Goal: Information Seeking & Learning: Check status

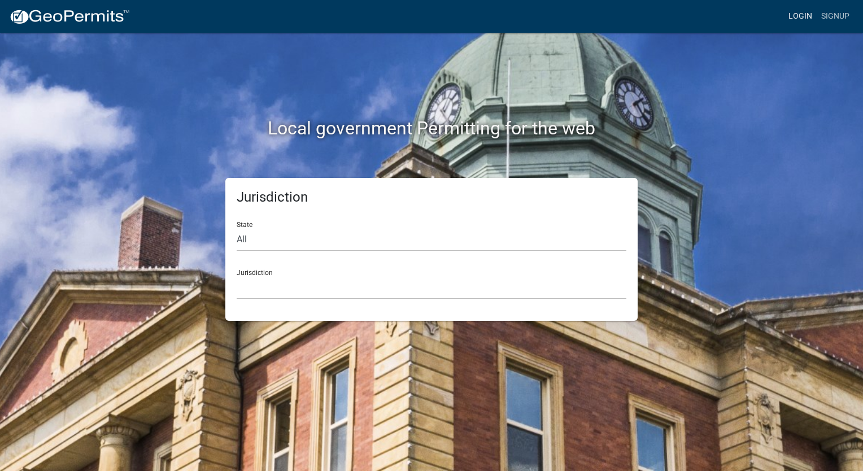
click at [793, 15] on link "Login" at bounding box center [800, 16] width 33 height 21
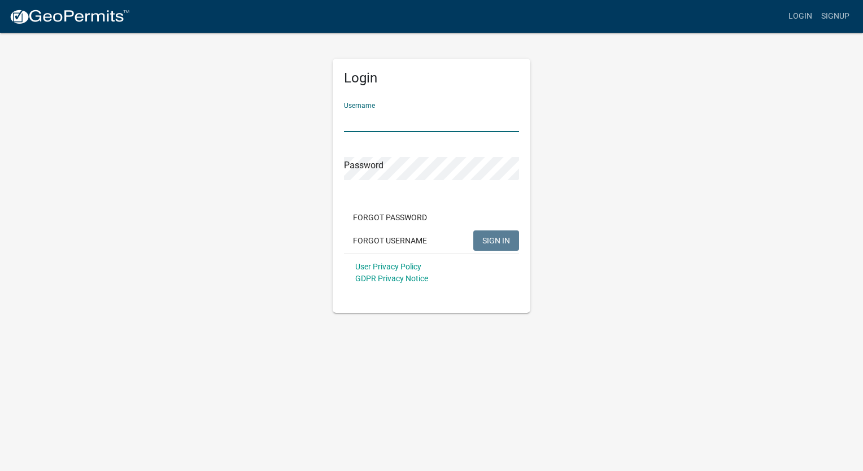
click at [361, 116] on input "Username" at bounding box center [431, 120] width 175 height 23
type input "[PERSON_NAME][EMAIL_ADDRESS][DOMAIN_NAME]"
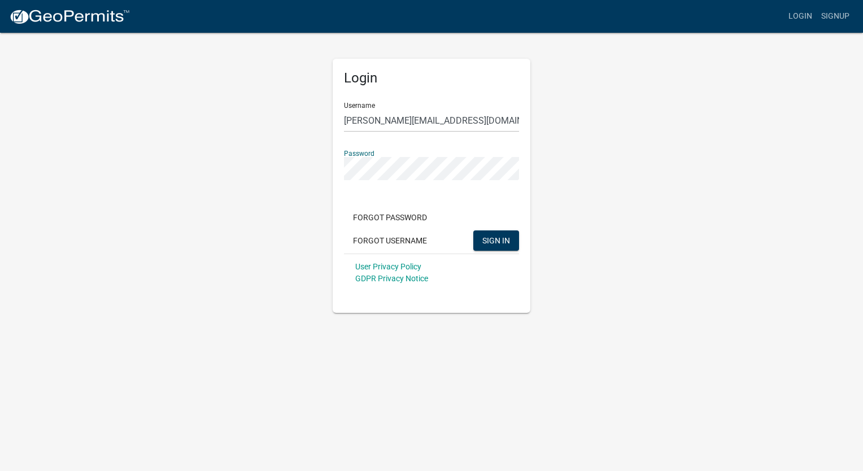
click at [473, 230] on button "SIGN IN" at bounding box center [496, 240] width 46 height 20
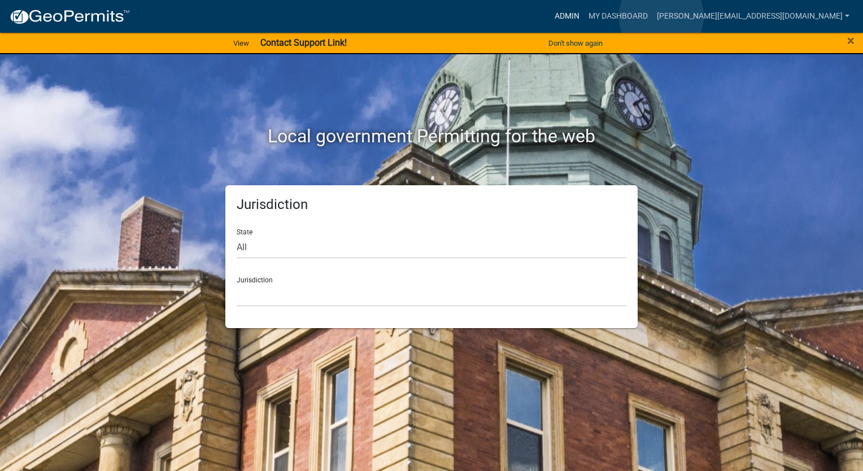
click at [584, 16] on link "Admin" at bounding box center [567, 16] width 34 height 21
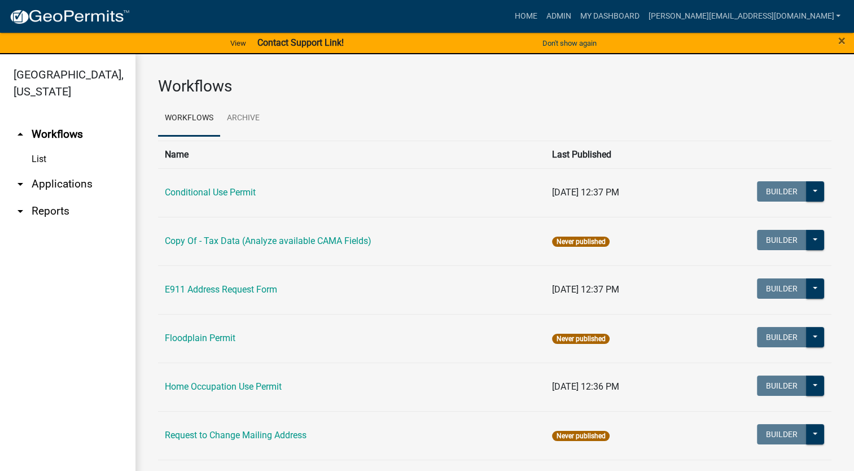
click at [69, 171] on link "arrow_drop_down Applications" at bounding box center [68, 184] width 136 height 27
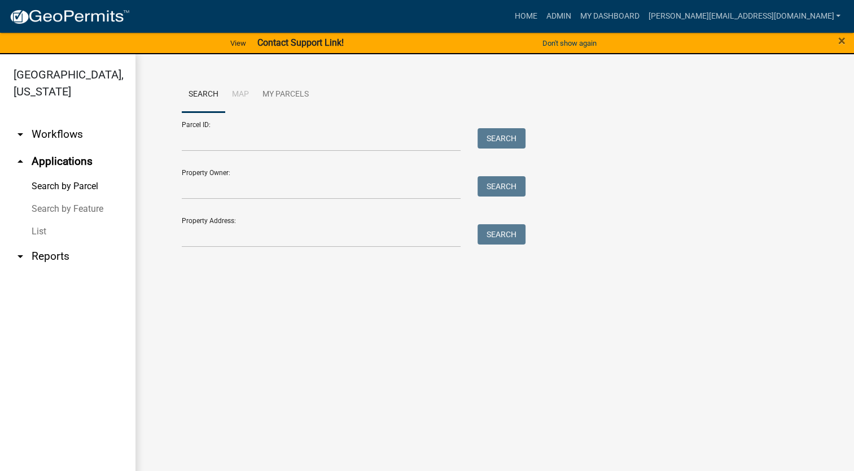
click at [43, 220] on link "List" at bounding box center [68, 231] width 136 height 23
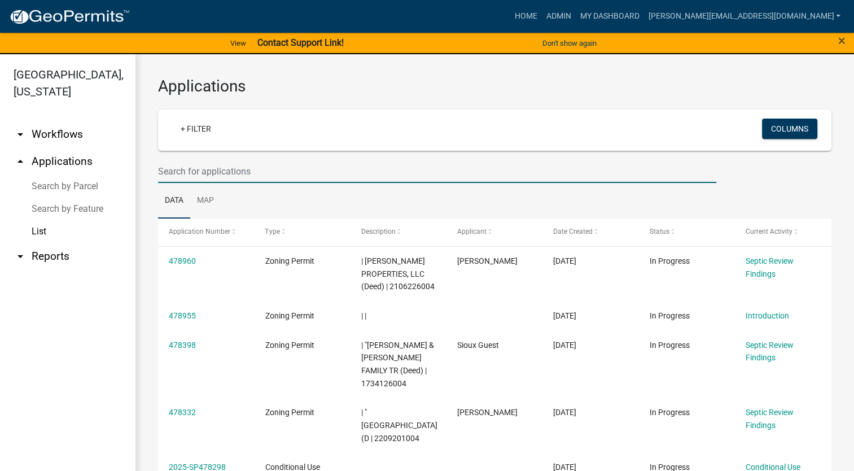
click at [206, 173] on input "text" at bounding box center [437, 171] width 558 height 23
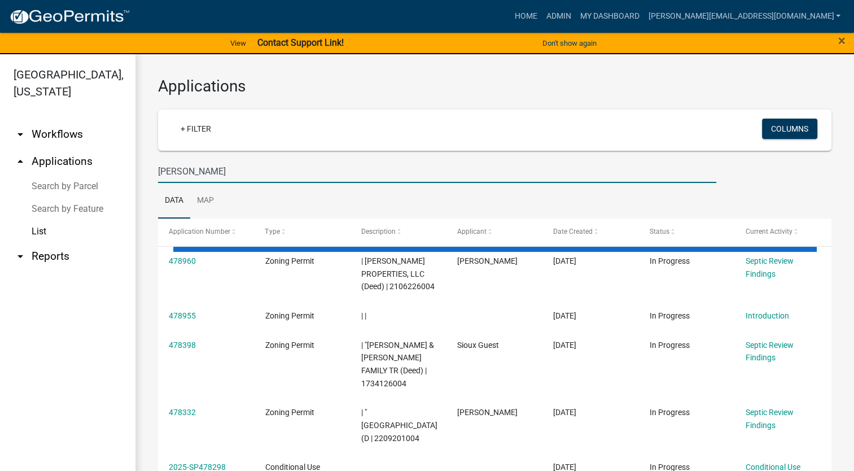
type input "Schultze"
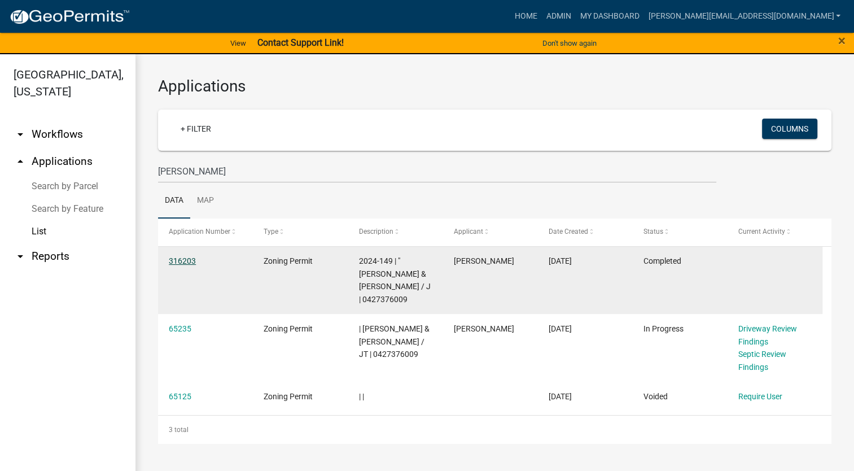
click at [185, 258] on link "316203" at bounding box center [182, 260] width 27 height 9
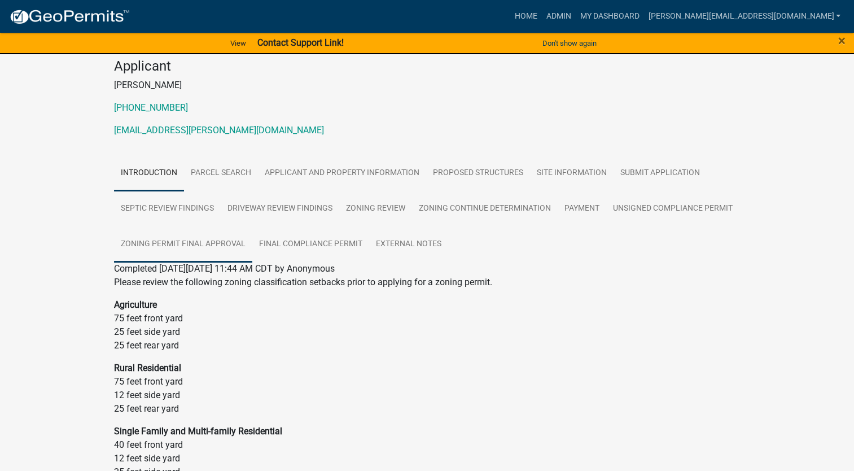
scroll to position [113, 0]
click at [208, 246] on link "Zoning Permit Final Approval" at bounding box center [183, 244] width 138 height 36
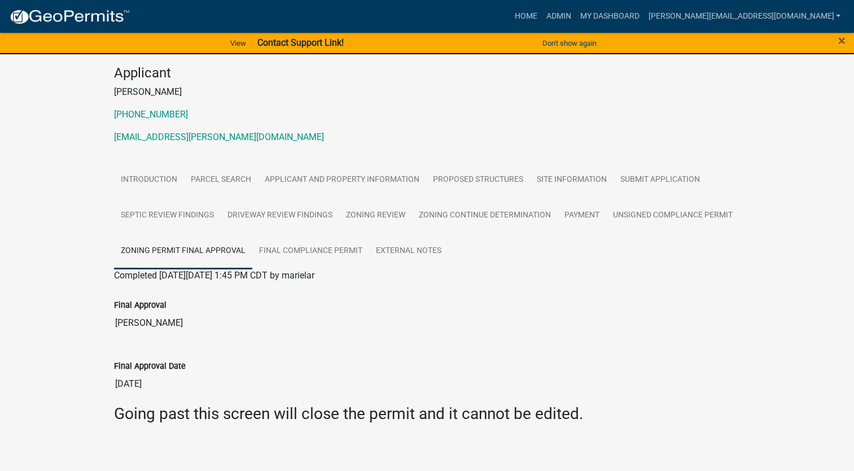
scroll to position [114, 0]
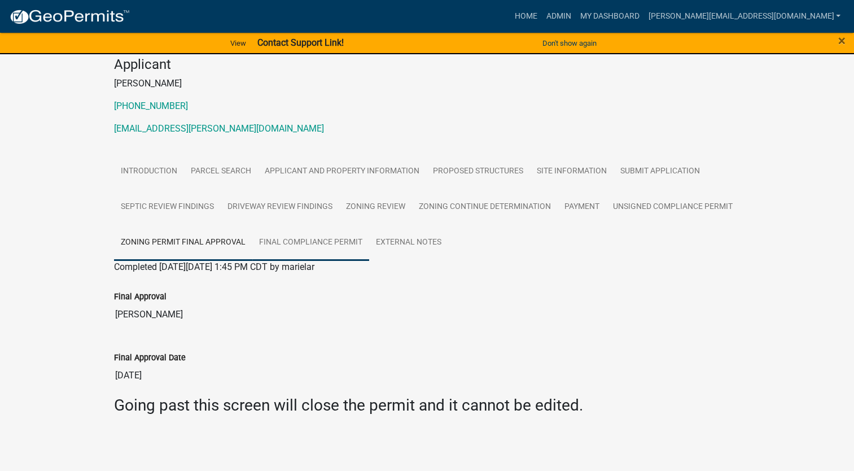
click at [329, 247] on link "Final Compliance Permit" at bounding box center [310, 243] width 117 height 36
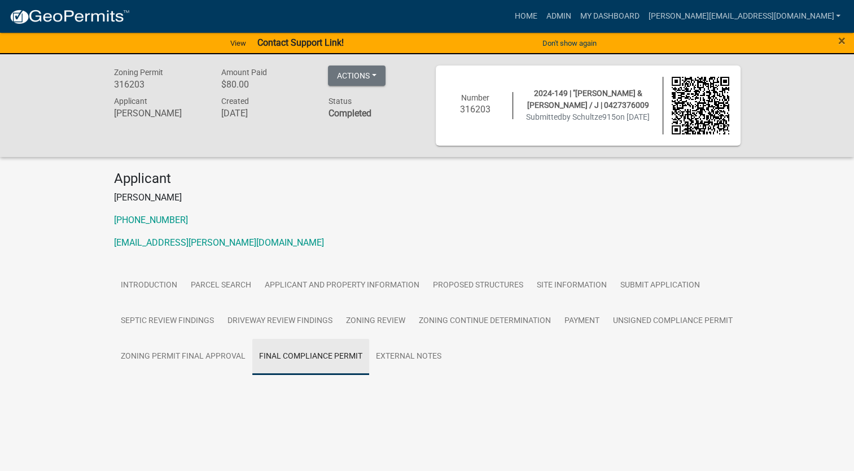
scroll to position [0, 0]
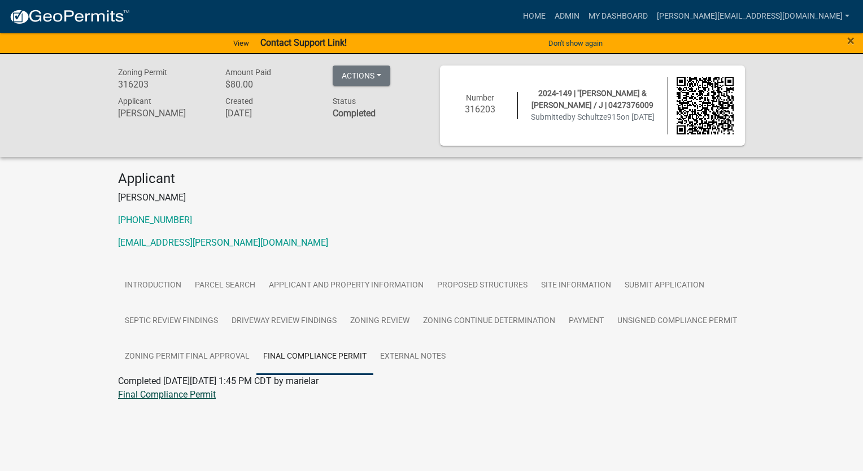
click at [157, 398] on link "Final Compliance Permit" at bounding box center [167, 394] width 98 height 11
click at [156, 288] on link "Introduction" at bounding box center [153, 286] width 70 height 36
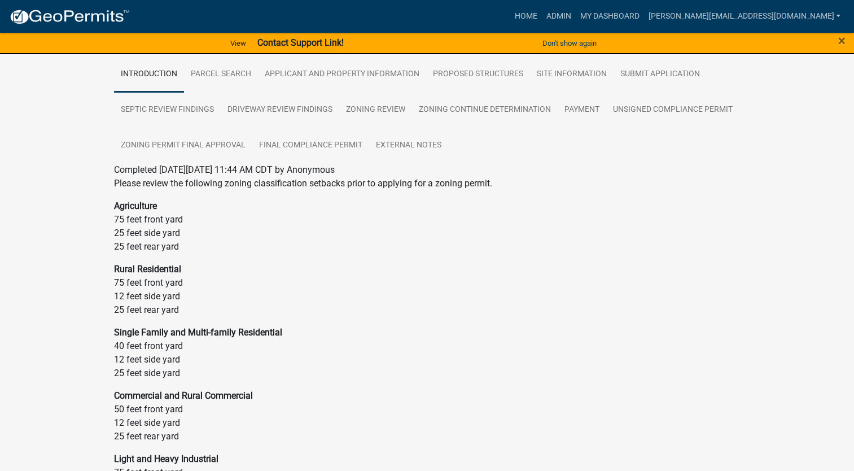
scroll to position [190, 0]
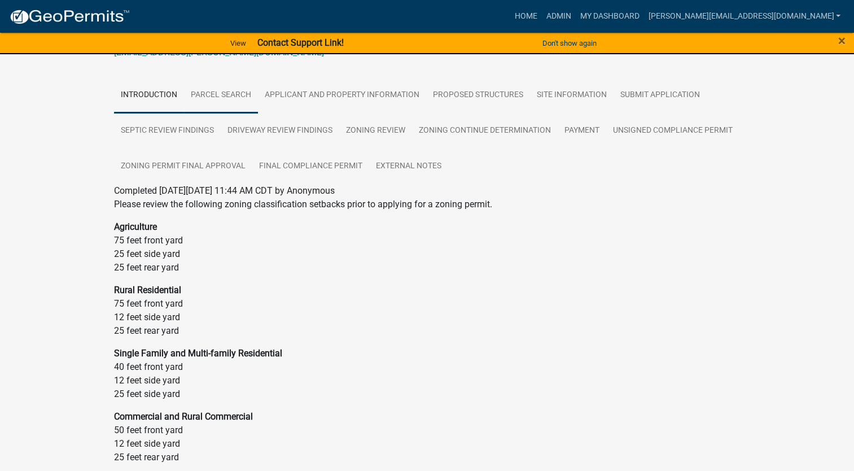
click at [226, 82] on link "Parcel search" at bounding box center [221, 95] width 74 height 36
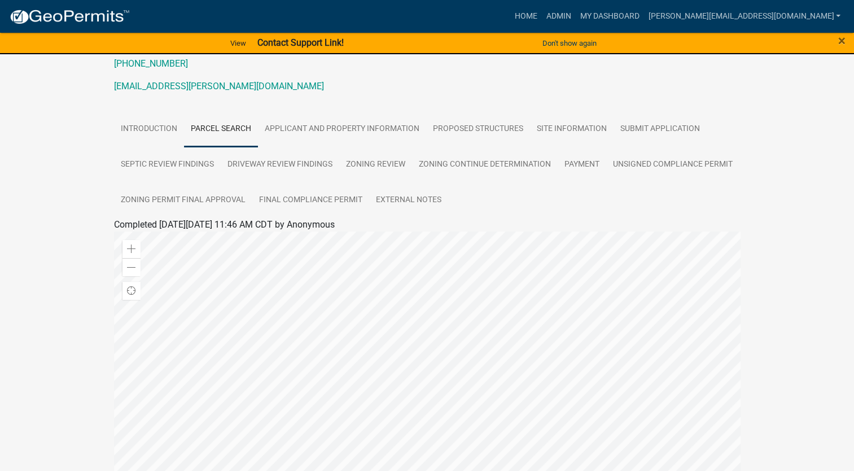
scroll to position [29, 0]
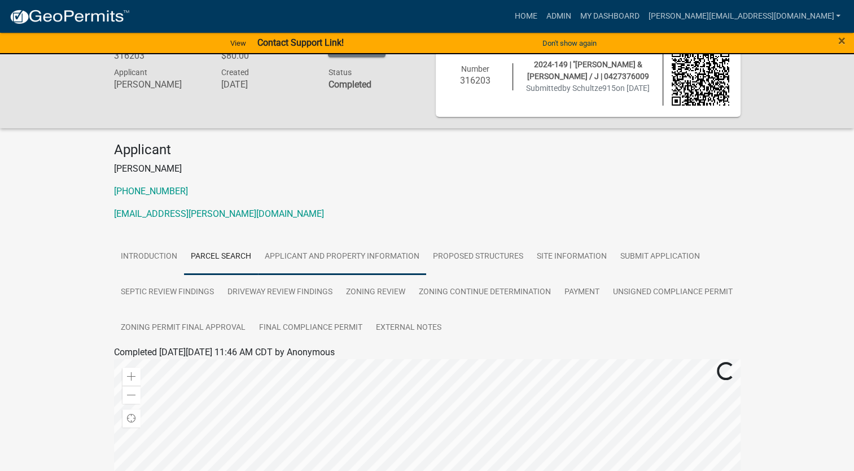
click at [278, 256] on link "Applicant and Property Information" at bounding box center [342, 257] width 168 height 36
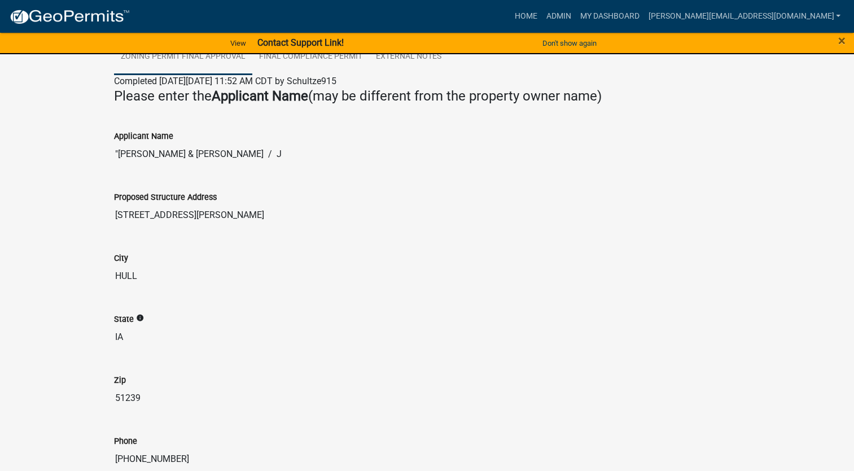
scroll to position [159, 0]
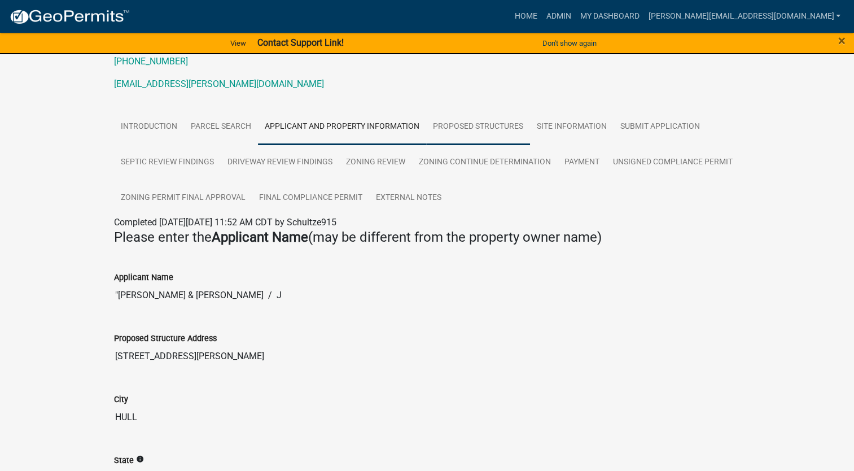
click at [456, 128] on link "Proposed Structures" at bounding box center [478, 127] width 104 height 36
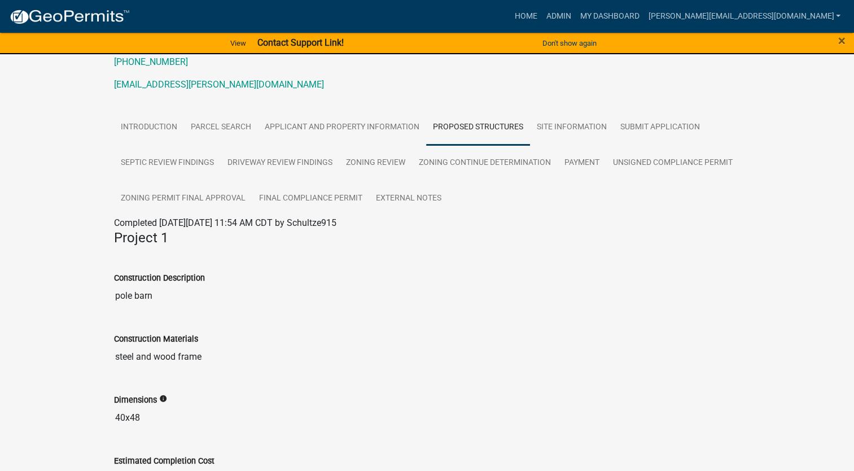
scroll to position [18, 0]
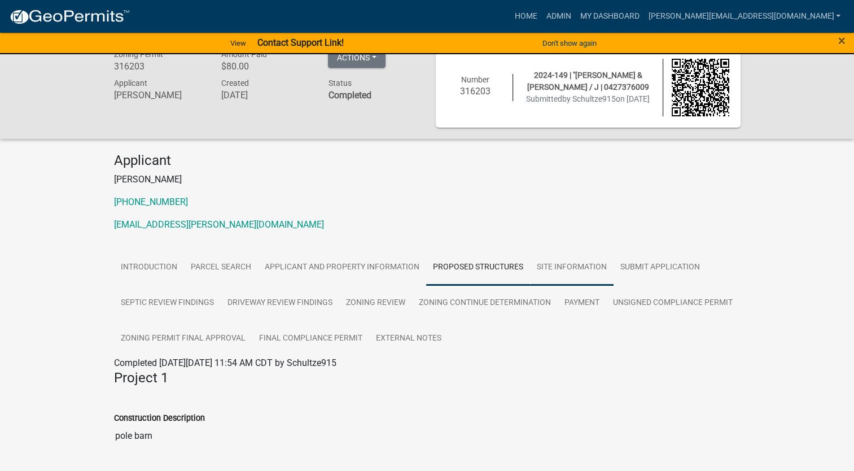
click at [548, 266] on link "Site Information" at bounding box center [572, 268] width 84 height 36
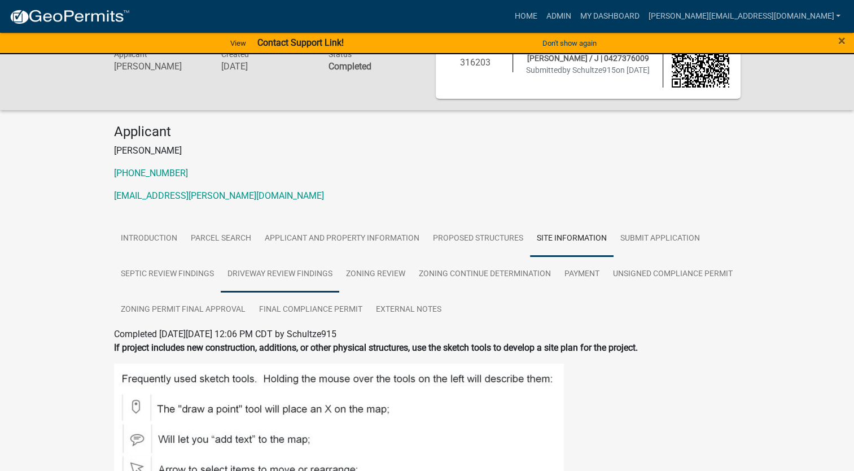
scroll to position [36, 0]
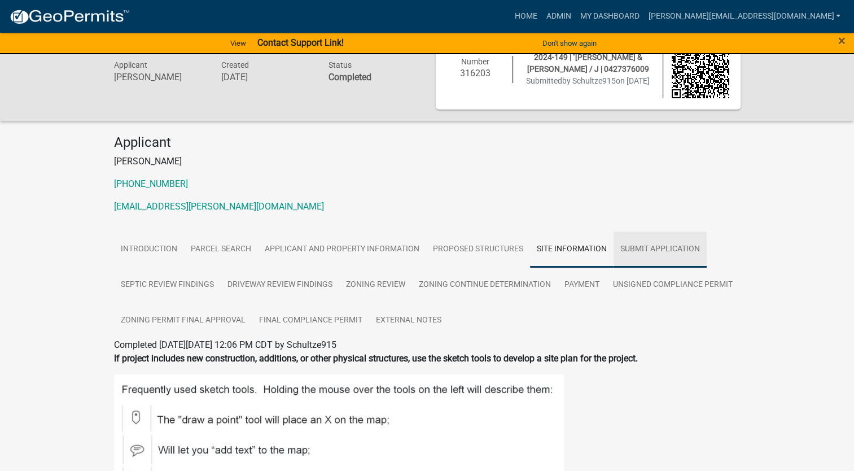
click at [642, 252] on link "Submit Application" at bounding box center [660, 250] width 93 height 36
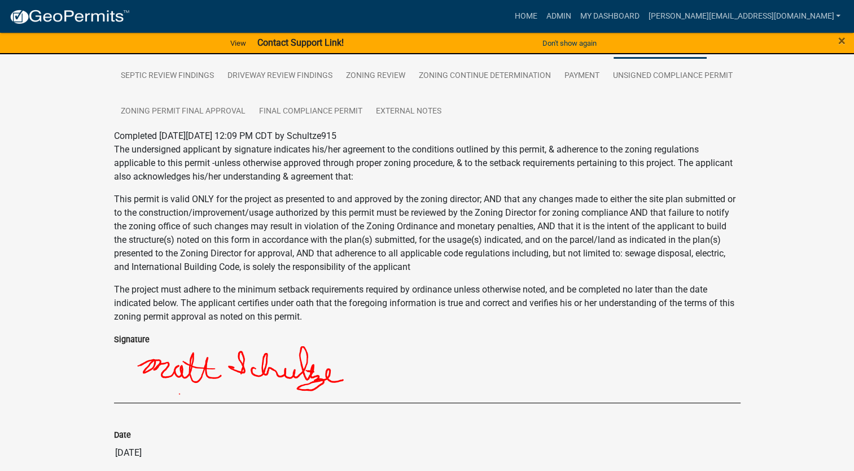
scroll to position [148, 0]
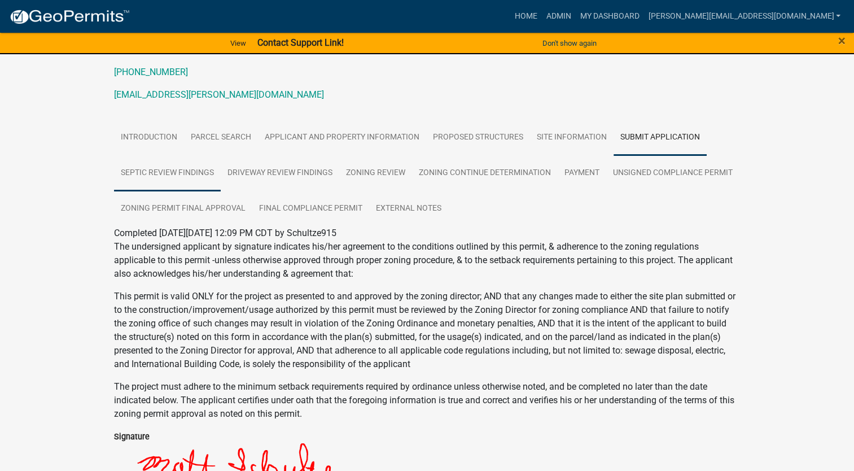
click at [139, 177] on link "Septic Review Findings" at bounding box center [167, 173] width 107 height 36
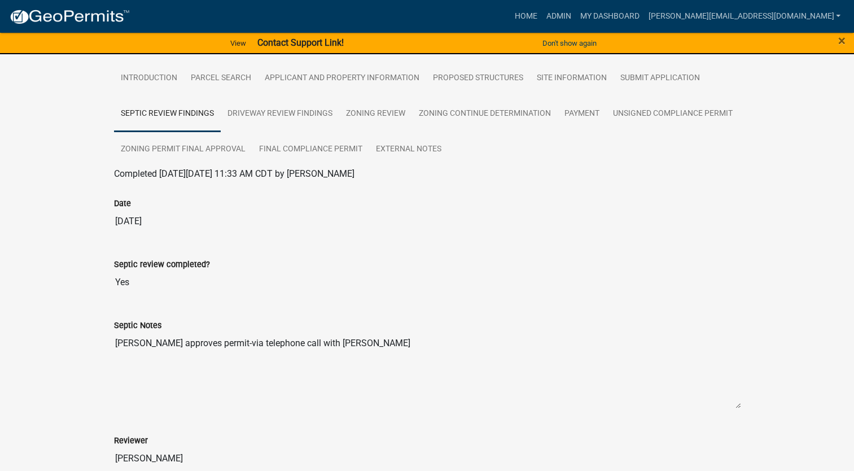
scroll to position [149, 0]
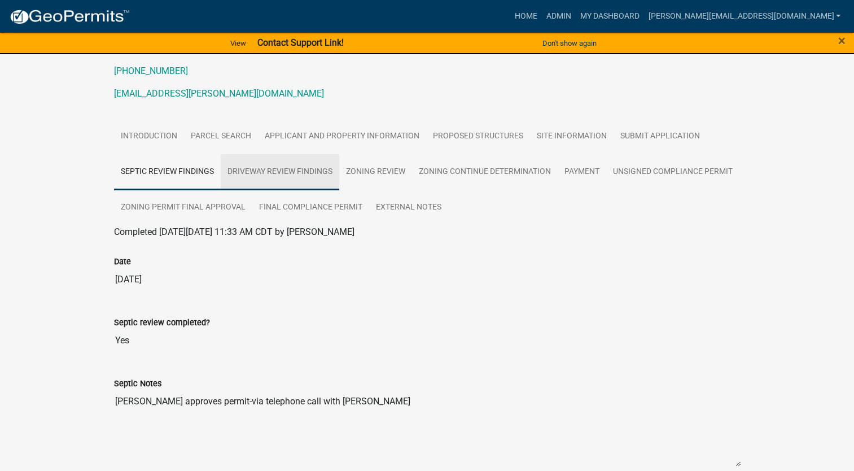
click at [252, 168] on link "Driveway Review Findings" at bounding box center [280, 172] width 119 height 36
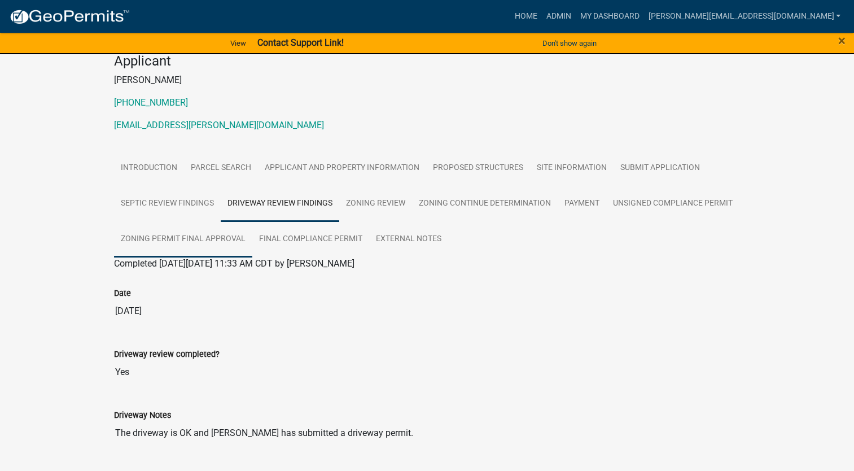
scroll to position [93, 0]
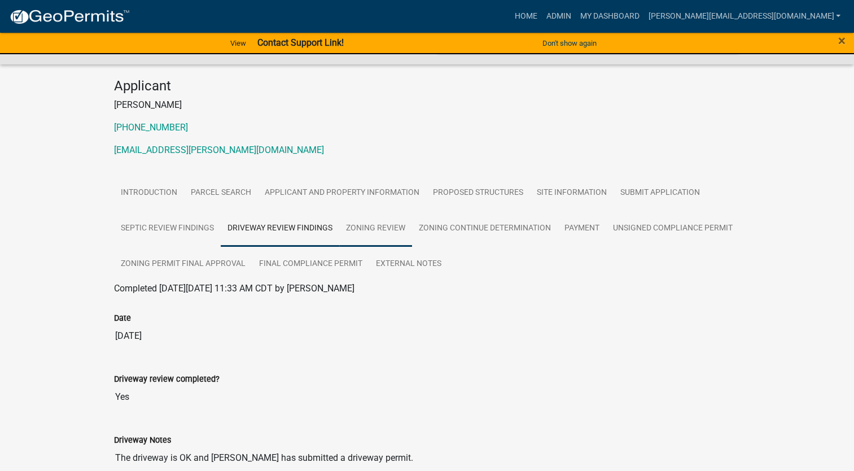
click at [376, 223] on link "Zoning Review" at bounding box center [375, 229] width 73 height 36
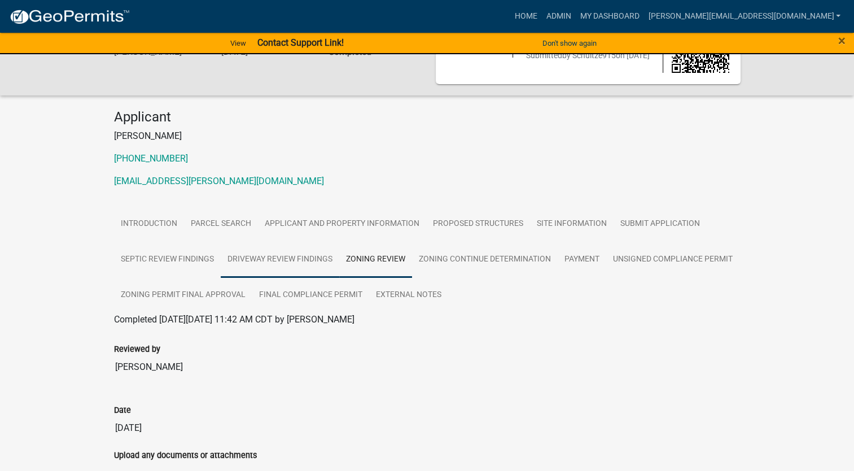
scroll to position [47, 0]
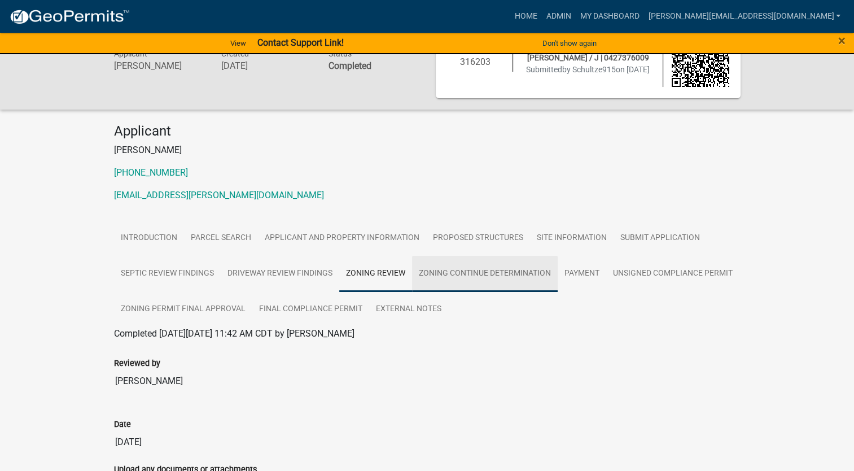
click at [450, 277] on link "Zoning Continue Determination" at bounding box center [485, 274] width 146 height 36
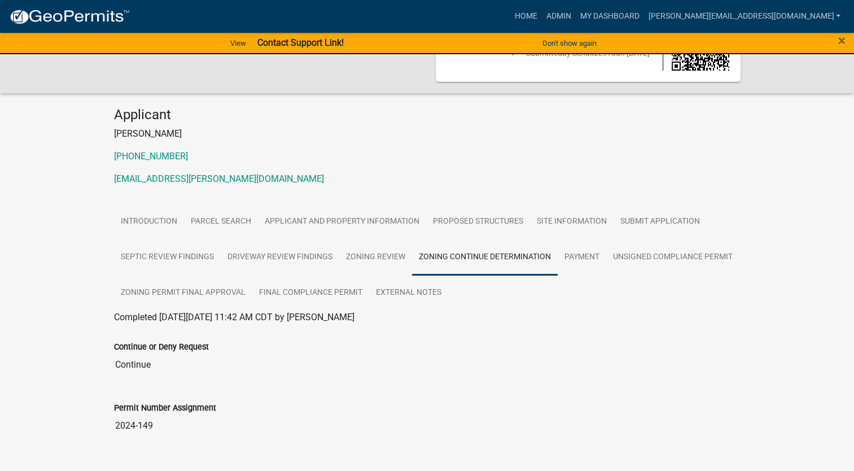
scroll to position [86, 0]
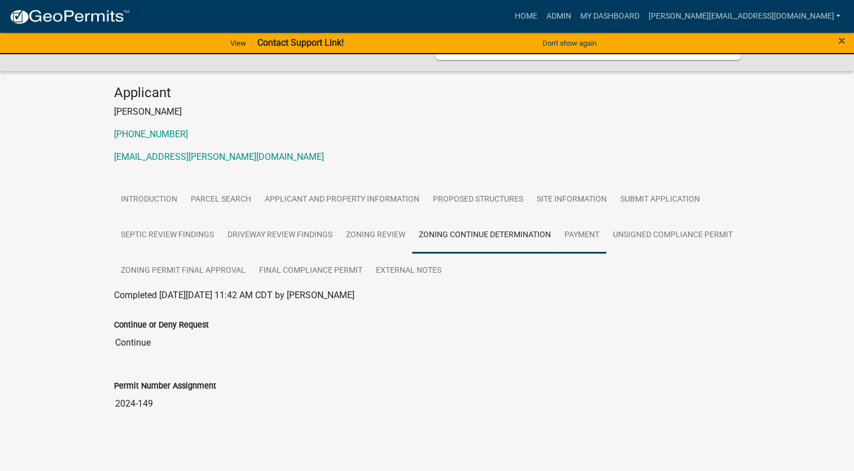
click at [590, 236] on link "Payment" at bounding box center [582, 235] width 49 height 36
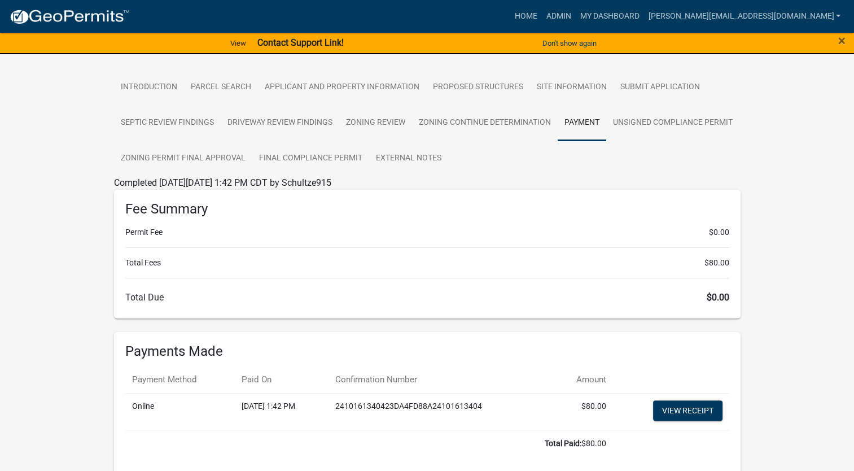
scroll to position [81, 0]
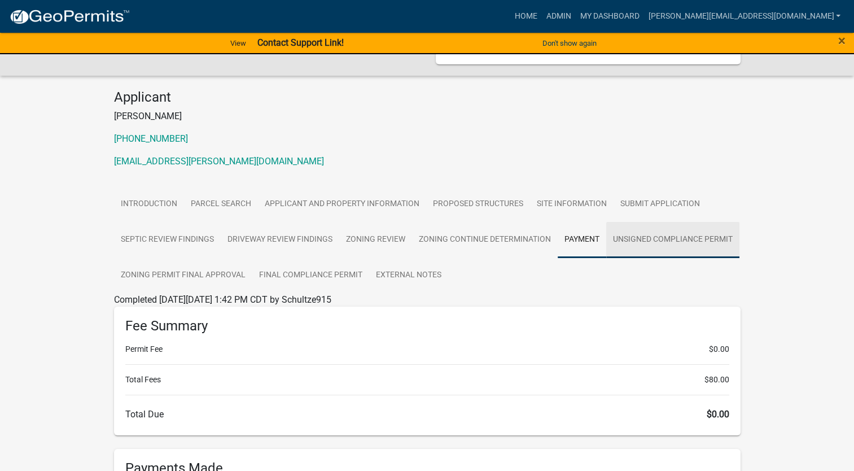
click at [653, 238] on link "Unsigned Compliance Permit" at bounding box center [672, 240] width 133 height 36
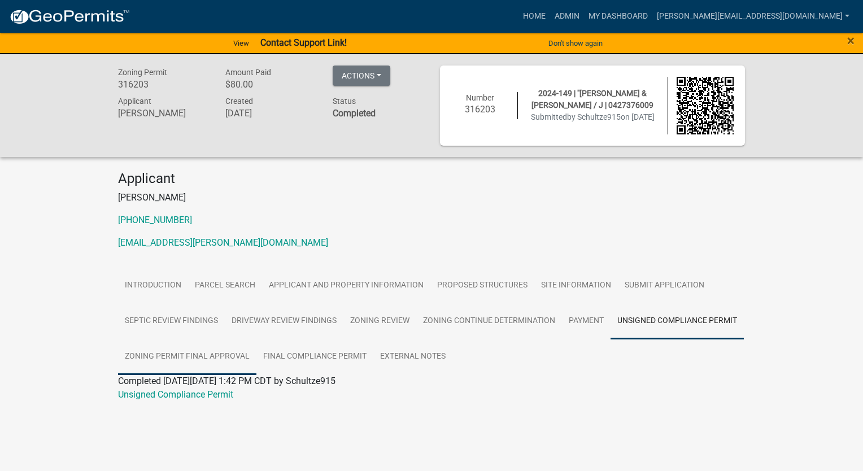
click at [186, 351] on link "Zoning Permit Final Approval" at bounding box center [187, 357] width 138 height 36
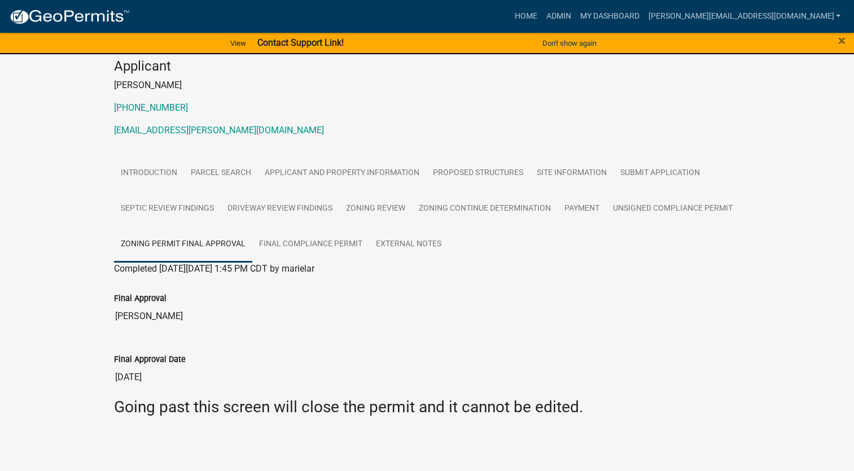
scroll to position [114, 0]
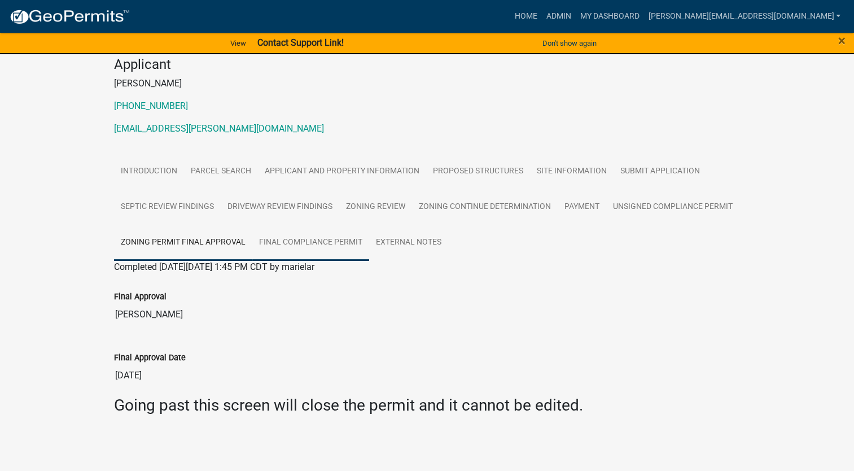
click at [306, 247] on link "Final Compliance Permit" at bounding box center [310, 243] width 117 height 36
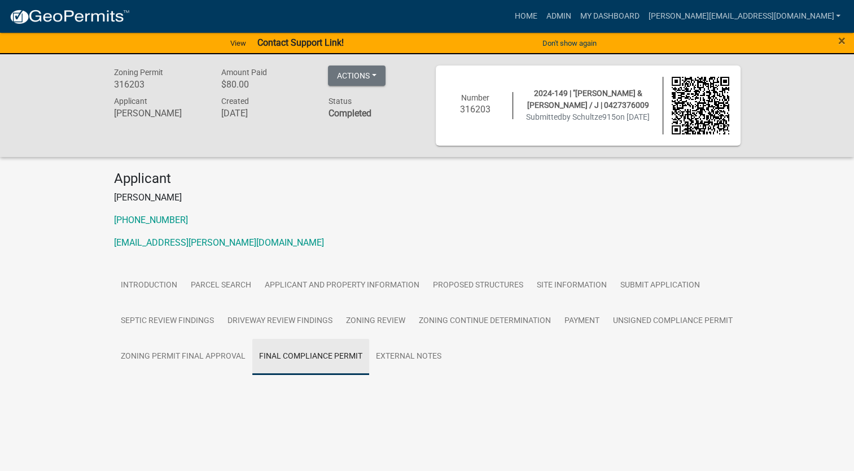
scroll to position [0, 0]
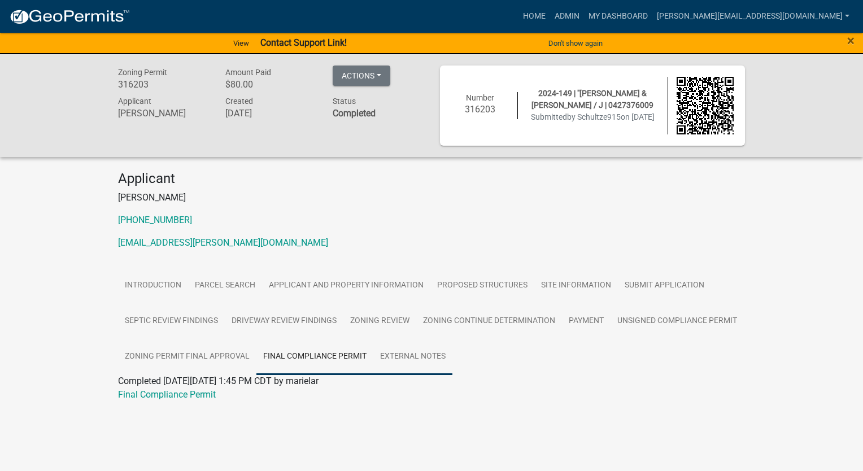
click at [407, 349] on link "External Notes" at bounding box center [412, 357] width 79 height 36
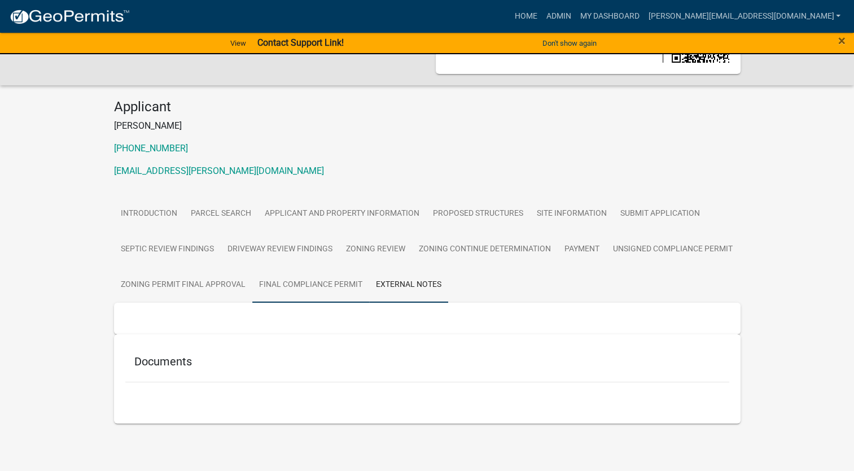
click at [344, 290] on link "Final Compliance Permit" at bounding box center [310, 285] width 117 height 36
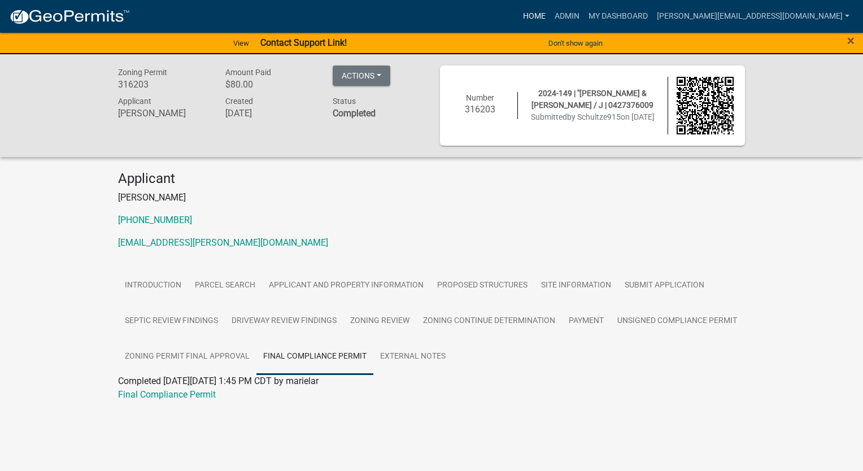
click at [550, 18] on link "Home" at bounding box center [534, 16] width 32 height 21
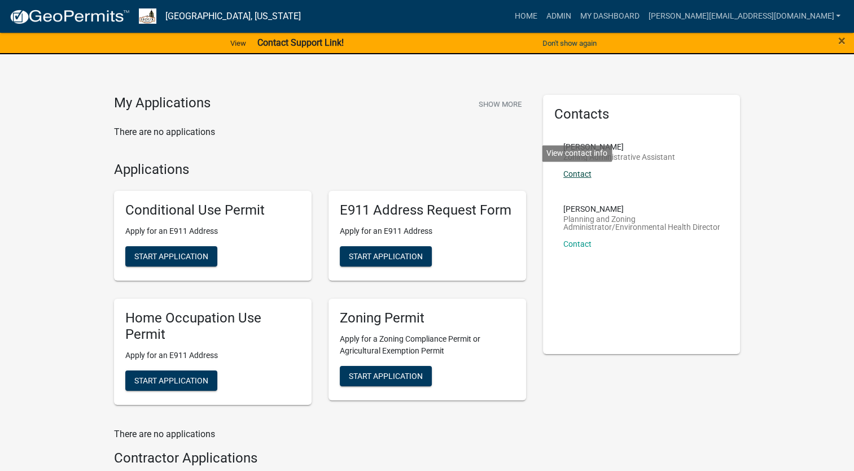
click at [574, 176] on link "Contact" at bounding box center [578, 173] width 28 height 9
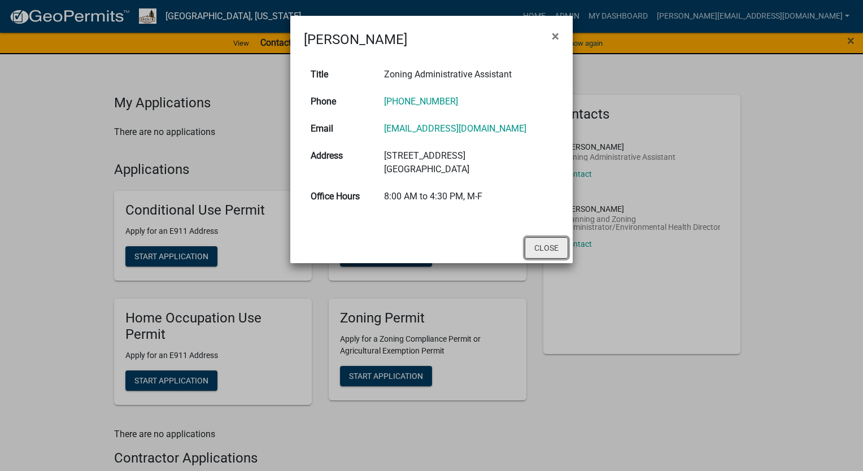
click at [547, 247] on button "Close" at bounding box center [546, 247] width 43 height 21
